Goal: Information Seeking & Learning: Learn about a topic

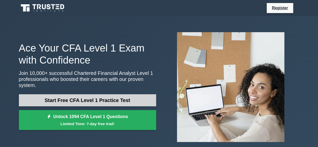
click at [115, 102] on link "Start Free CFA Level 1 Practice Test" at bounding box center [87, 100] width 137 height 12
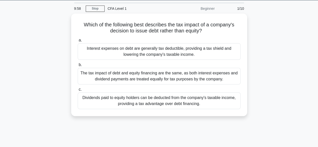
scroll to position [16, 0]
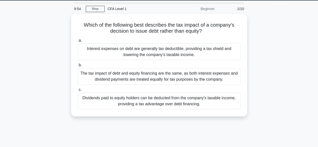
drag, startPoint x: 0, startPoint y: 0, endPoint x: 322, endPoint y: 32, distance: 323.3
click at [318, 32] on html "Register 9:54 Stop CFA Level 1 1/10" at bounding box center [159, 120] width 318 height 272
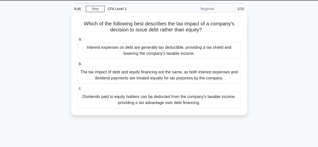
click at [190, 58] on div "Interest expenses on debt are generally tax deductible, providing a tax shield …" at bounding box center [159, 50] width 163 height 17
click at [78, 41] on input "a. Interest expenses on debt are generally tax deductible, providing a tax shie…" at bounding box center [78, 39] width 0 height 3
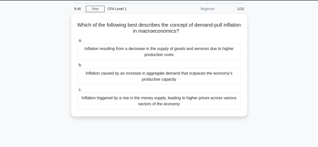
scroll to position [0, 0]
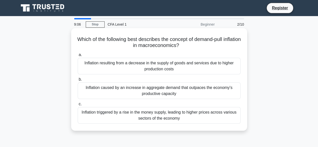
click at [211, 68] on div "Inflation resulting from a decrease in the supply of goods and services due to …" at bounding box center [159, 66] width 163 height 17
click at [78, 57] on input "a. Inflation resulting from a decrease in the supply of goods and services due …" at bounding box center [78, 54] width 0 height 3
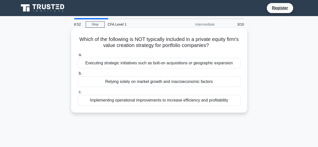
click at [207, 84] on div "Relying solely on market growth and macroeconomic factors" at bounding box center [159, 81] width 163 height 11
click at [78, 75] on input "b. Relying solely on market growth and macroeconomic factors" at bounding box center [78, 73] width 0 height 3
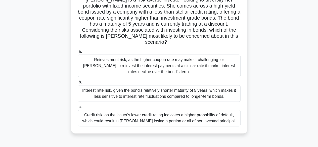
scroll to position [41, 0]
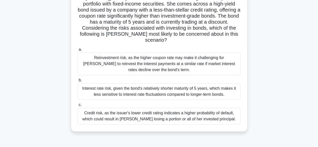
click at [193, 108] on div "Credit risk, as the issuer's lower credit rating indicates a higher probability…" at bounding box center [159, 116] width 163 height 17
click at [78, 105] on input "c. Credit risk, as the issuer's lower credit rating indicates a higher probabil…" at bounding box center [78, 104] width 0 height 3
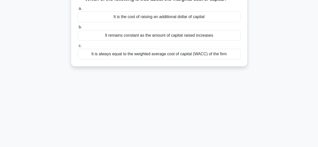
scroll to position [0, 0]
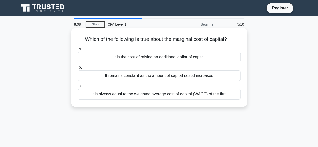
click at [201, 58] on div "It is the cost of raising an additional dollar of capital" at bounding box center [159, 57] width 163 height 11
click at [78, 51] on input "a. It is the cost of raising an additional dollar of capital" at bounding box center [78, 48] width 0 height 3
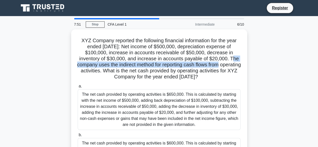
drag, startPoint x: 315, startPoint y: 56, endPoint x: 316, endPoint y: 65, distance: 8.8
click at [316, 65] on main "7:51 Stop CFA Level 1 Intermediate 6/10 XYZ Company reported the following fina…" at bounding box center [159, 144] width 318 height 256
